Goal: Task Accomplishment & Management: Manage account settings

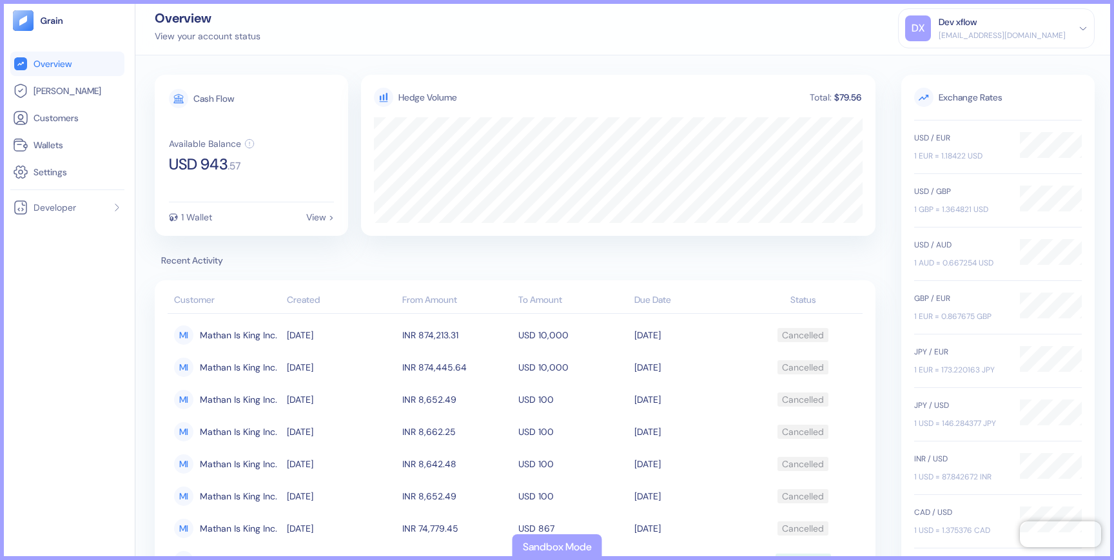
click at [1011, 31] on div "[EMAIL_ADDRESS][DOMAIN_NAME]" at bounding box center [1002, 36] width 127 height 12
click at [958, 66] on div "Sign Out" at bounding box center [939, 64] width 35 height 14
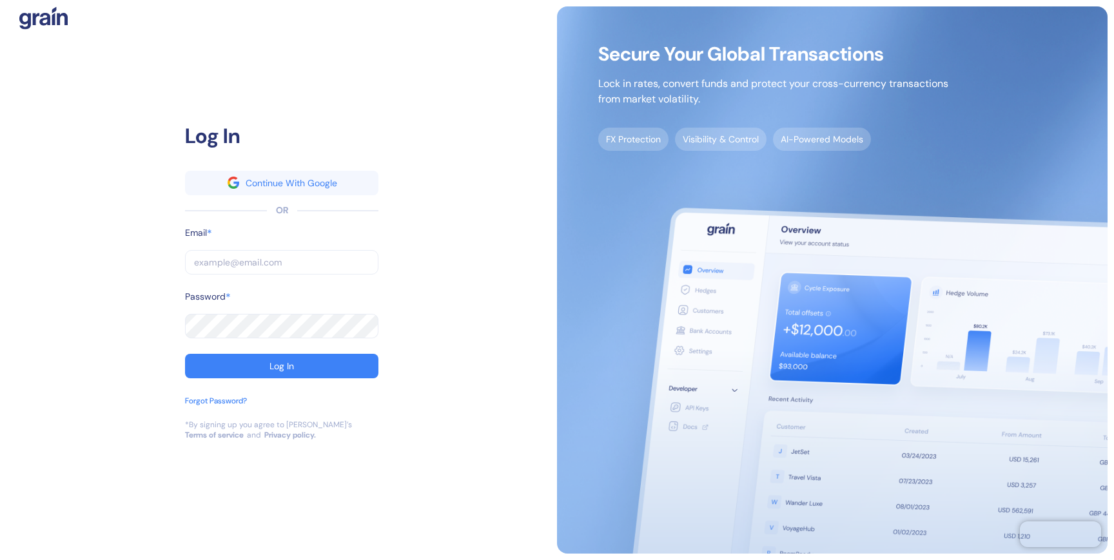
click at [421, 208] on div "Log In Continue With Google OR Email * ​ Password * ​ Log In Forgot Password? *…" at bounding box center [281, 280] width 551 height 548
click at [502, 397] on div "Log In Continue With Google OR Email * ​ Password * ​ Log In Forgot Password? *…" at bounding box center [281, 280] width 551 height 548
paste input "[EMAIL_ADDRESS][DOMAIN_NAME]"
type input "[EMAIL_ADDRESS][DOMAIN_NAME]"
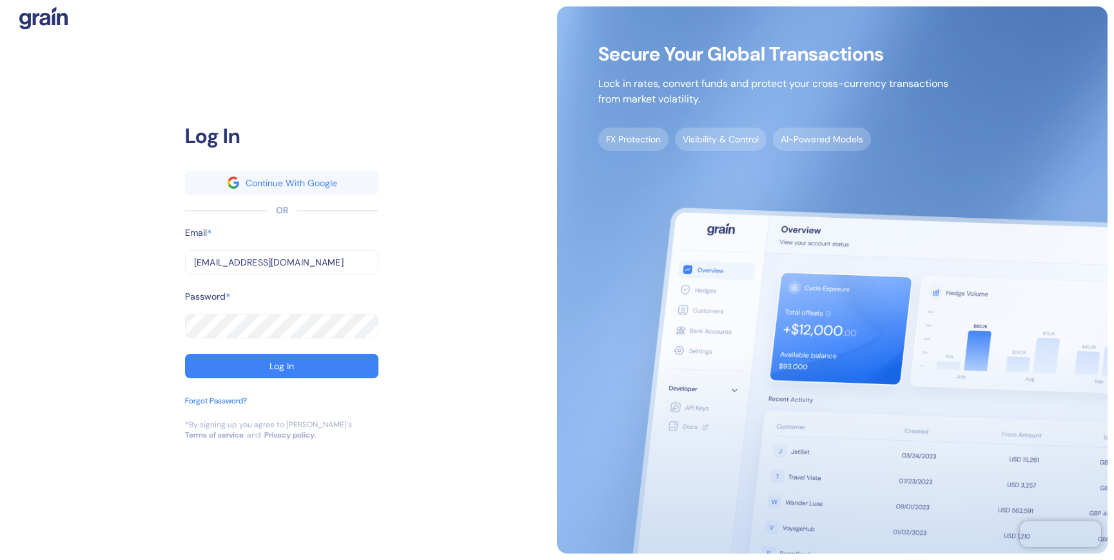
type input "[EMAIL_ADDRESS][DOMAIN_NAME]"
click at [288, 365] on div "Log In" at bounding box center [282, 366] width 25 height 9
